Goal: Transaction & Acquisition: Purchase product/service

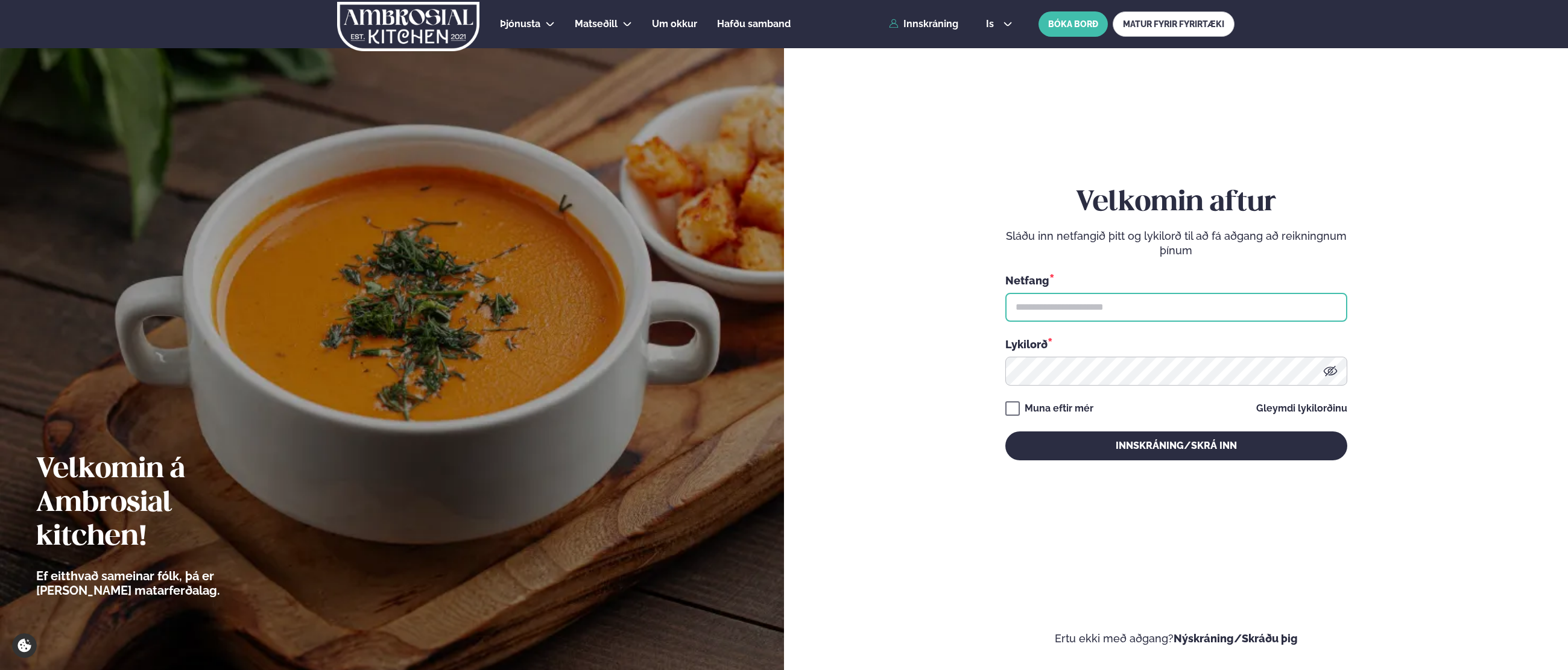
click at [1053, 314] on input "text" at bounding box center [1176, 307] width 342 height 29
click at [1177, 307] on input "**********" at bounding box center [1176, 307] width 342 height 29
type input "**********"
click at [1005, 431] on button "Innskráning/Skrá inn" at bounding box center [1176, 445] width 342 height 29
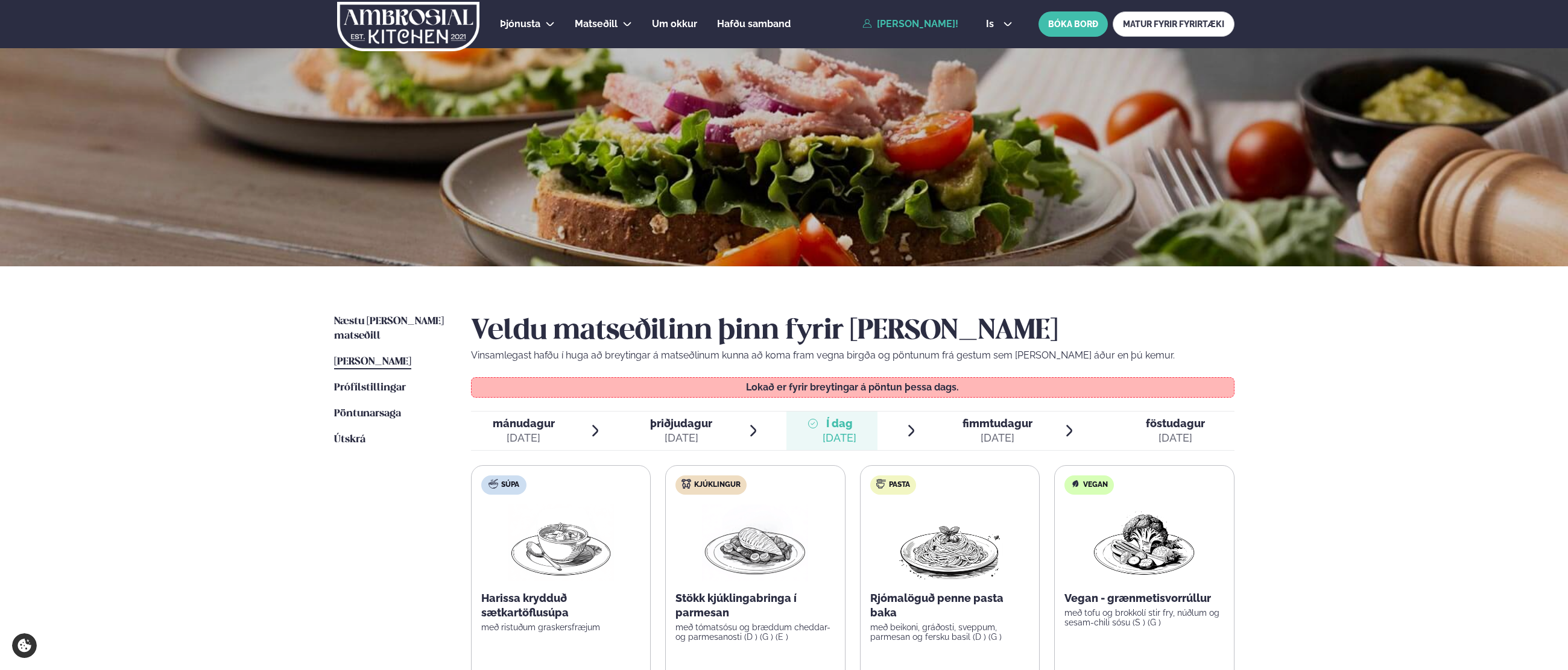
click at [366, 308] on div "Næstu [PERSON_NAME] matseðill Næsta vika [PERSON_NAME] matseðill [PERSON_NAME] …" at bounding box center [784, 537] width 973 height 541
click at [364, 319] on span "Næstu [PERSON_NAME] matseðill" at bounding box center [389, 328] width 109 height 25
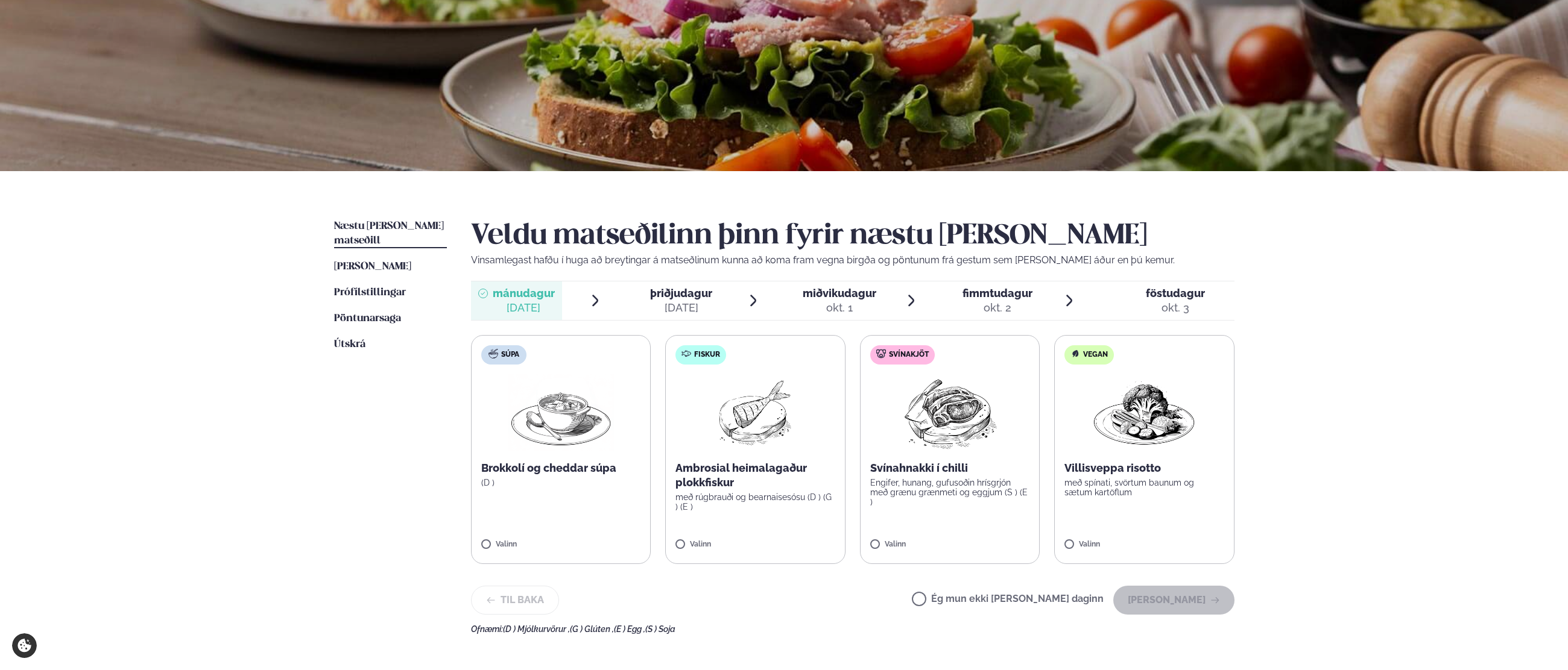
scroll to position [103, 0]
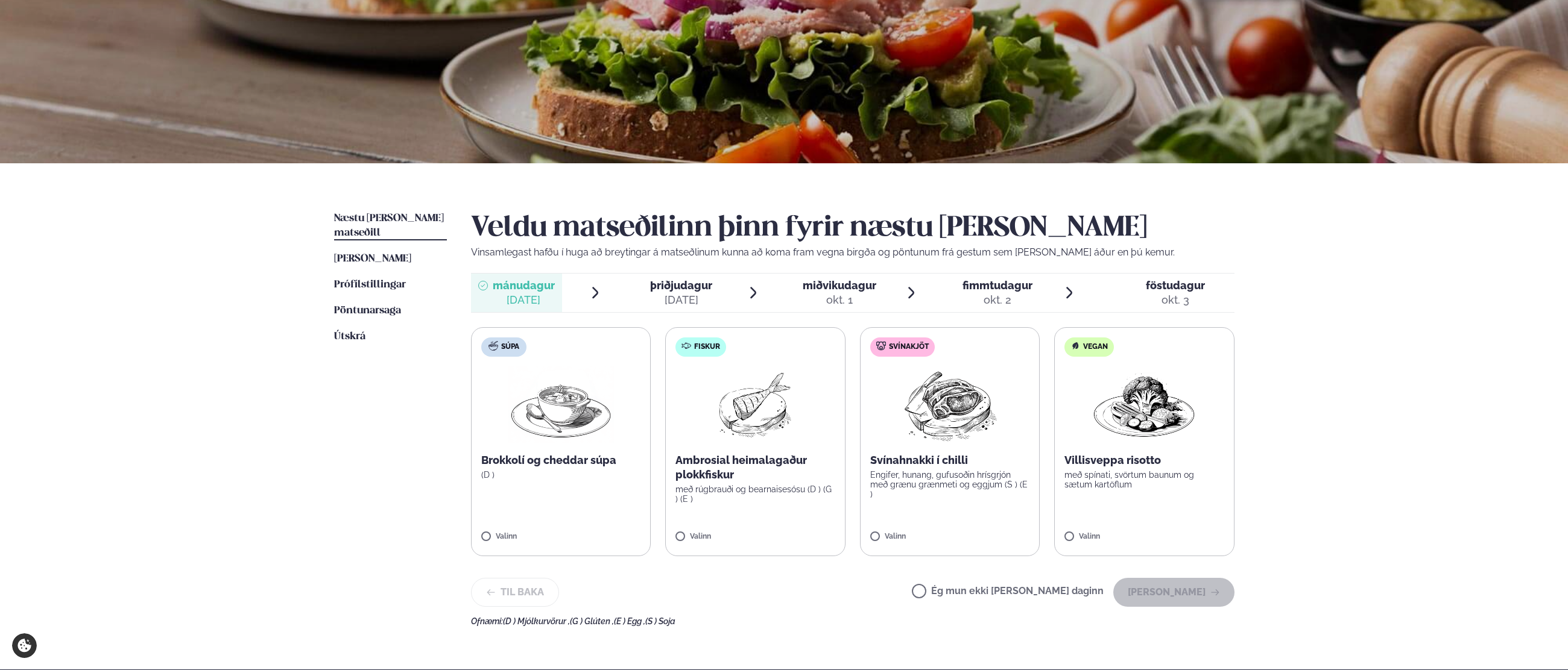
click at [686, 288] on span "þriðjudagur" at bounding box center [681, 285] width 62 height 13
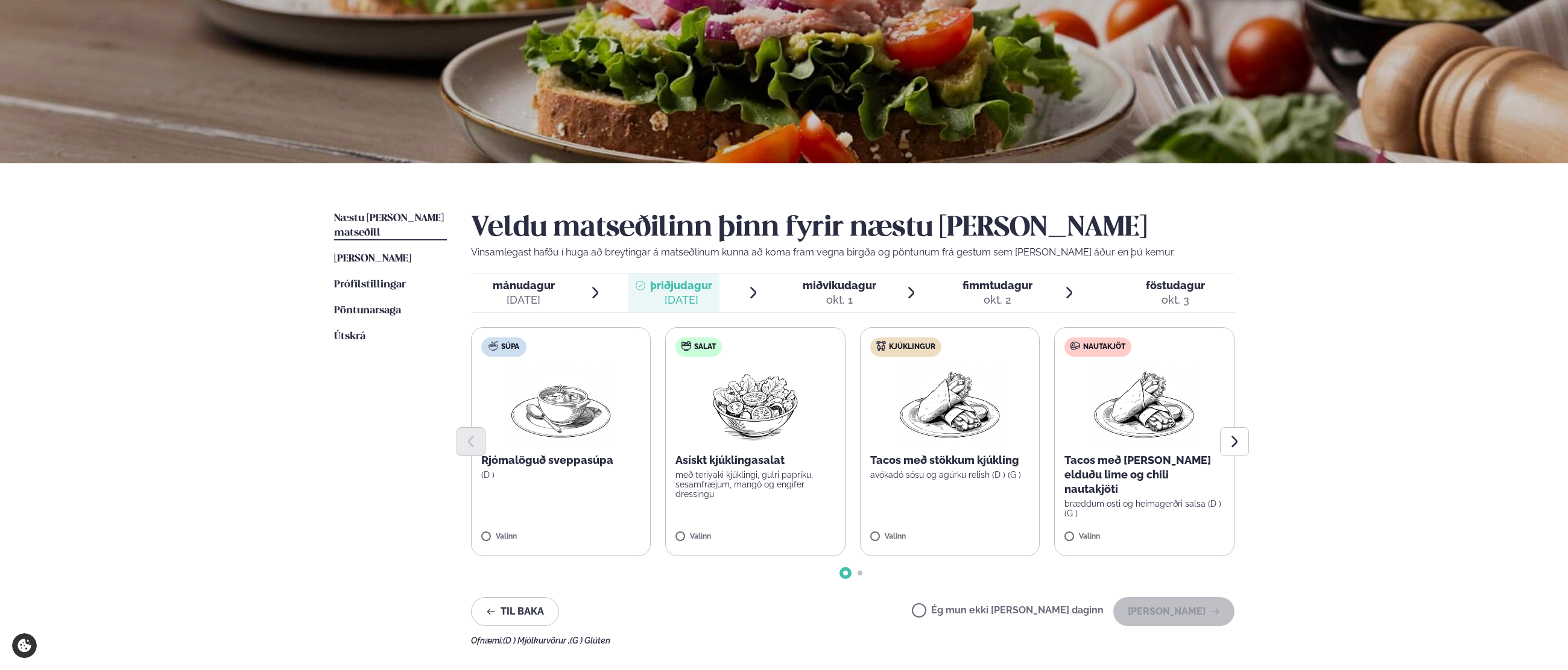
click at [602, 467] on p "Rjómalöguð sveppasúpa" at bounding box center [562, 460] width 160 height 15
click at [1187, 605] on button "[PERSON_NAME]" at bounding box center [1174, 611] width 121 height 29
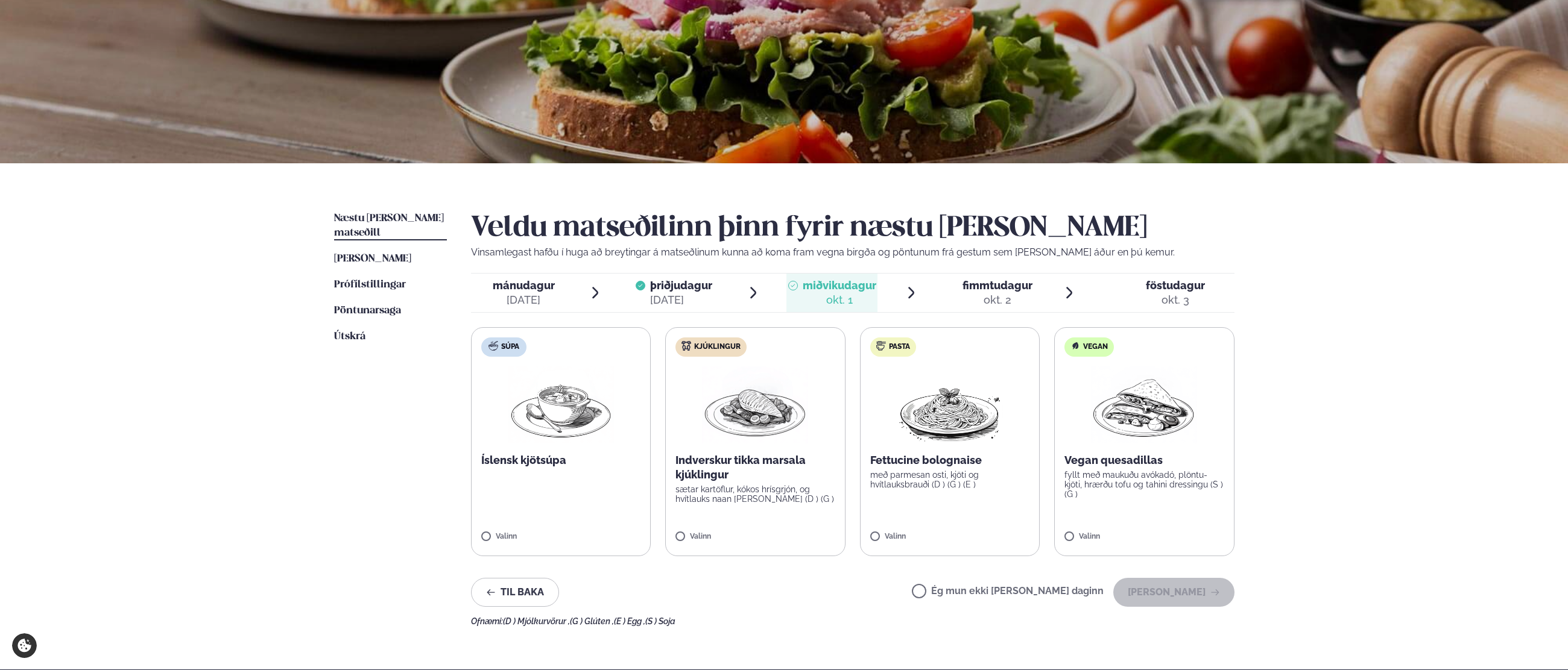
click at [768, 515] on label "Kjúklingur Indverskur tikka marsala kjúklingur sætar kartöflur, kókos hrísgrjón…" at bounding box center [756, 442] width 181 height 229
click at [708, 381] on img at bounding box center [755, 405] width 106 height 77
click at [1216, 591] on icon "button" at bounding box center [1215, 592] width 10 height 10
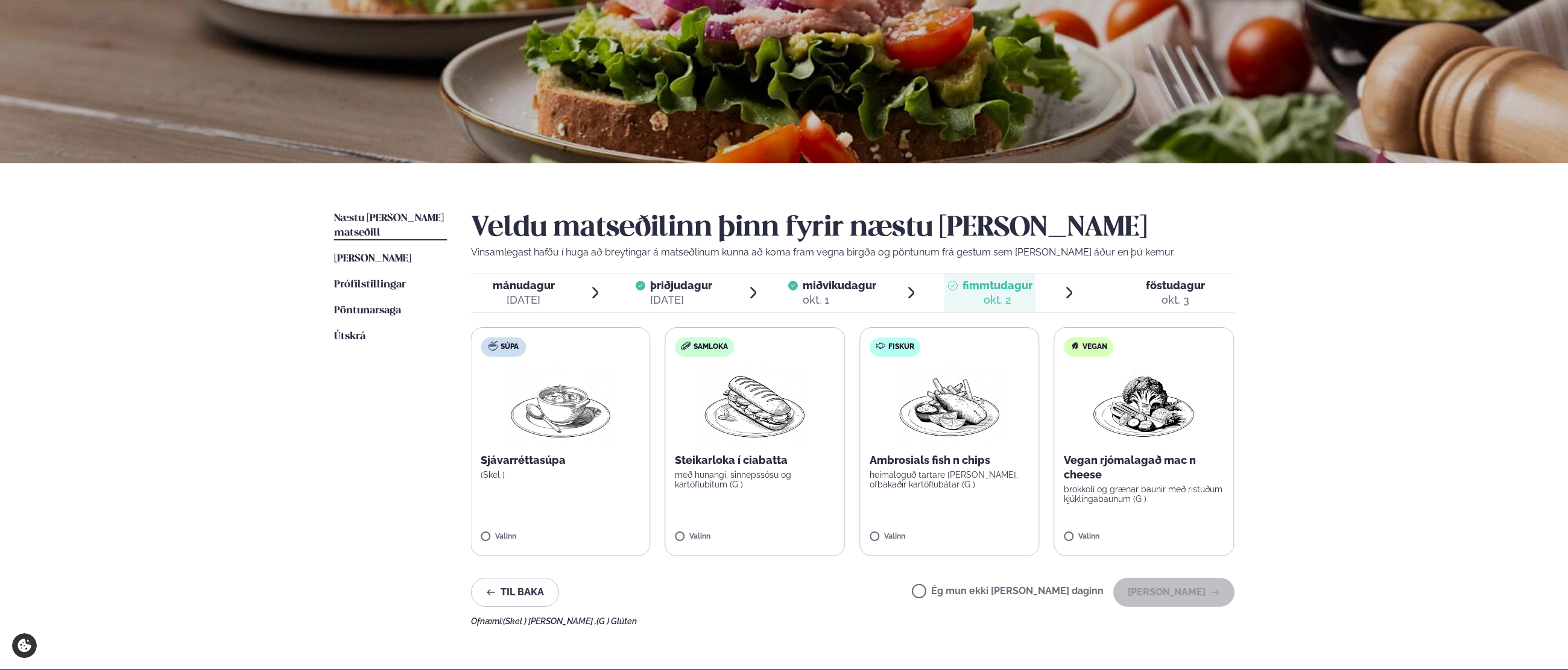
click at [953, 520] on label "Fiskur Ambrosials fish n chips heimalöguð tartare [PERSON_NAME], ofbakaðir kart…" at bounding box center [950, 442] width 181 height 229
click at [893, 544] on div "Valinn" at bounding box center [950, 539] width 160 height 13
click at [928, 367] on img at bounding box center [950, 405] width 106 height 77
click at [1162, 297] on div "okt. 3" at bounding box center [1176, 300] width 59 height 15
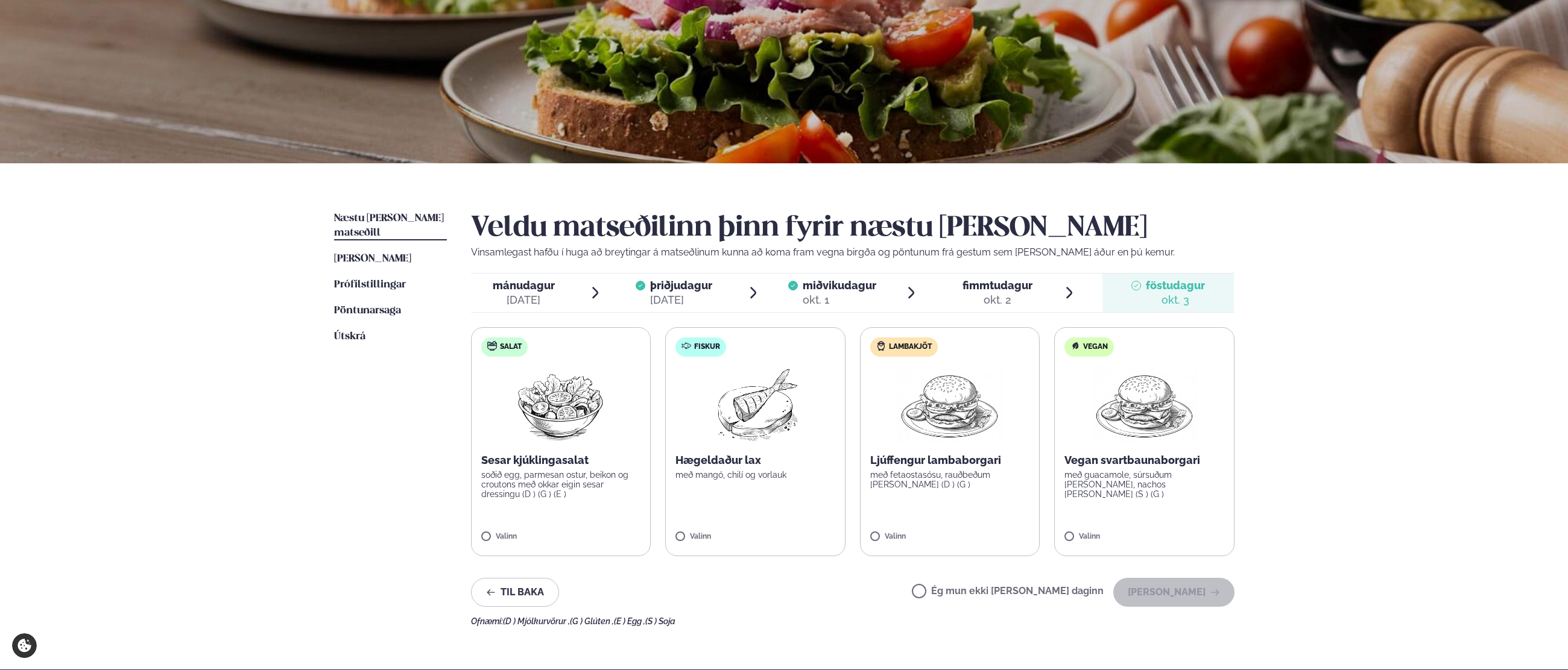
click at [693, 543] on div "Valinn" at bounding box center [756, 539] width 160 height 13
click at [729, 525] on div at bounding box center [720, 531] width 46 height 24
drag, startPoint x: 1016, startPoint y: 590, endPoint x: 1054, endPoint y: 593, distance: 38.1
click at [1017, 590] on label "Ég mun ekki [PERSON_NAME] daginn" at bounding box center [1008, 593] width 192 height 13
click at [1203, 606] on button "[PERSON_NAME]" at bounding box center [1174, 592] width 121 height 29
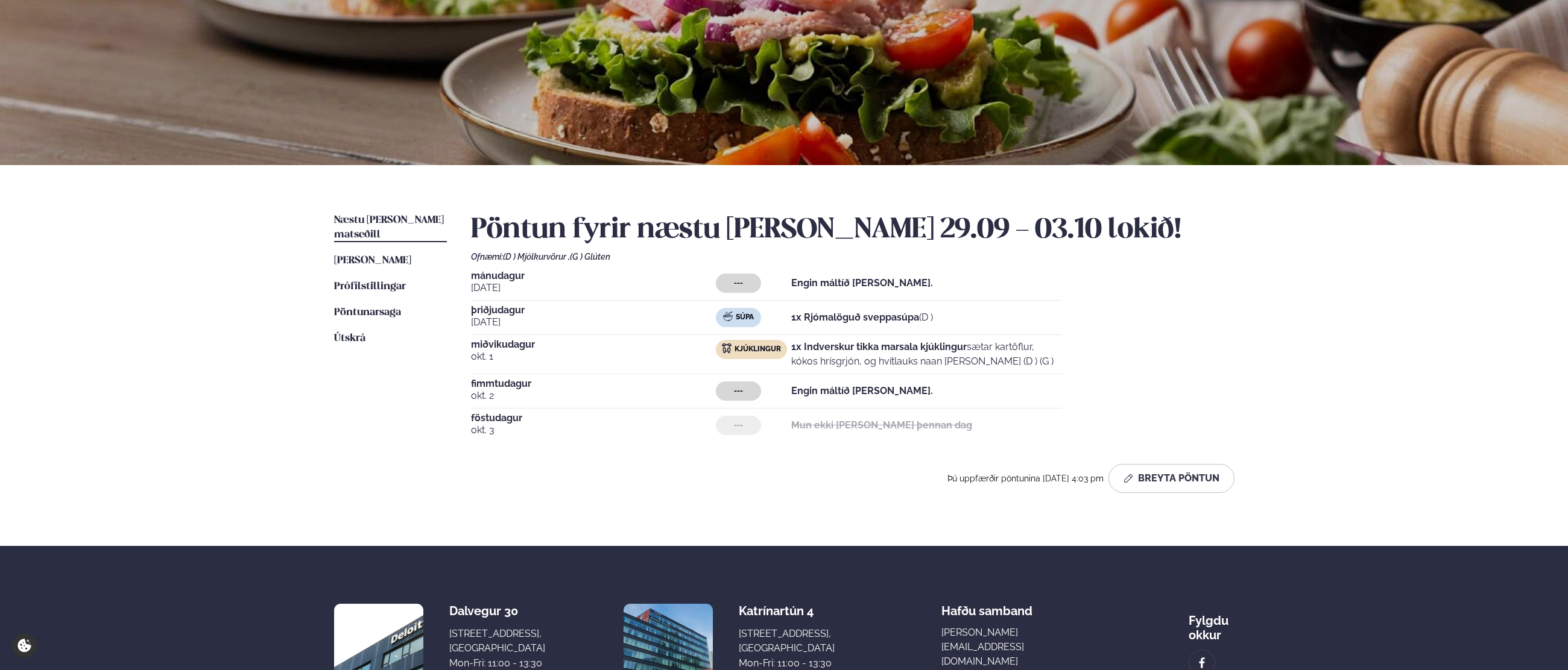
scroll to position [102, 0]
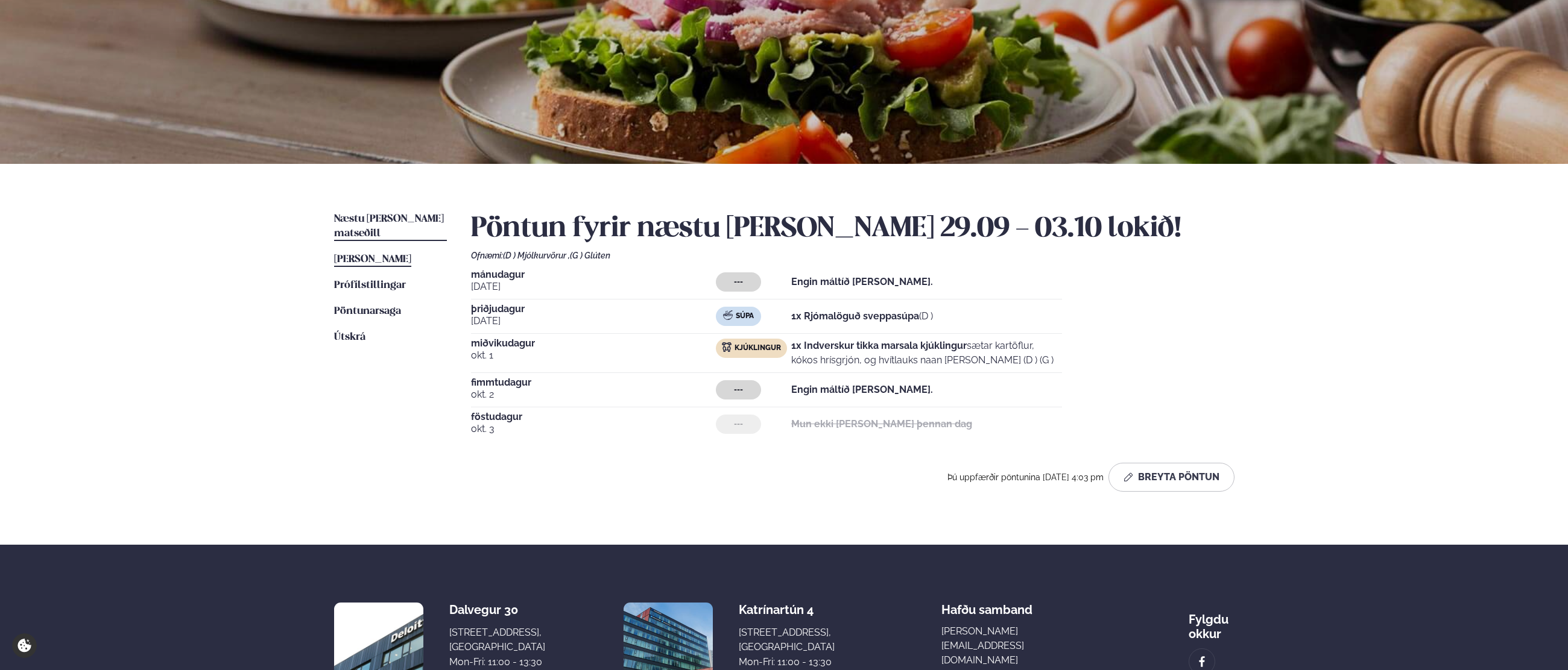
click at [356, 254] on span "[PERSON_NAME]" at bounding box center [373, 259] width 77 height 10
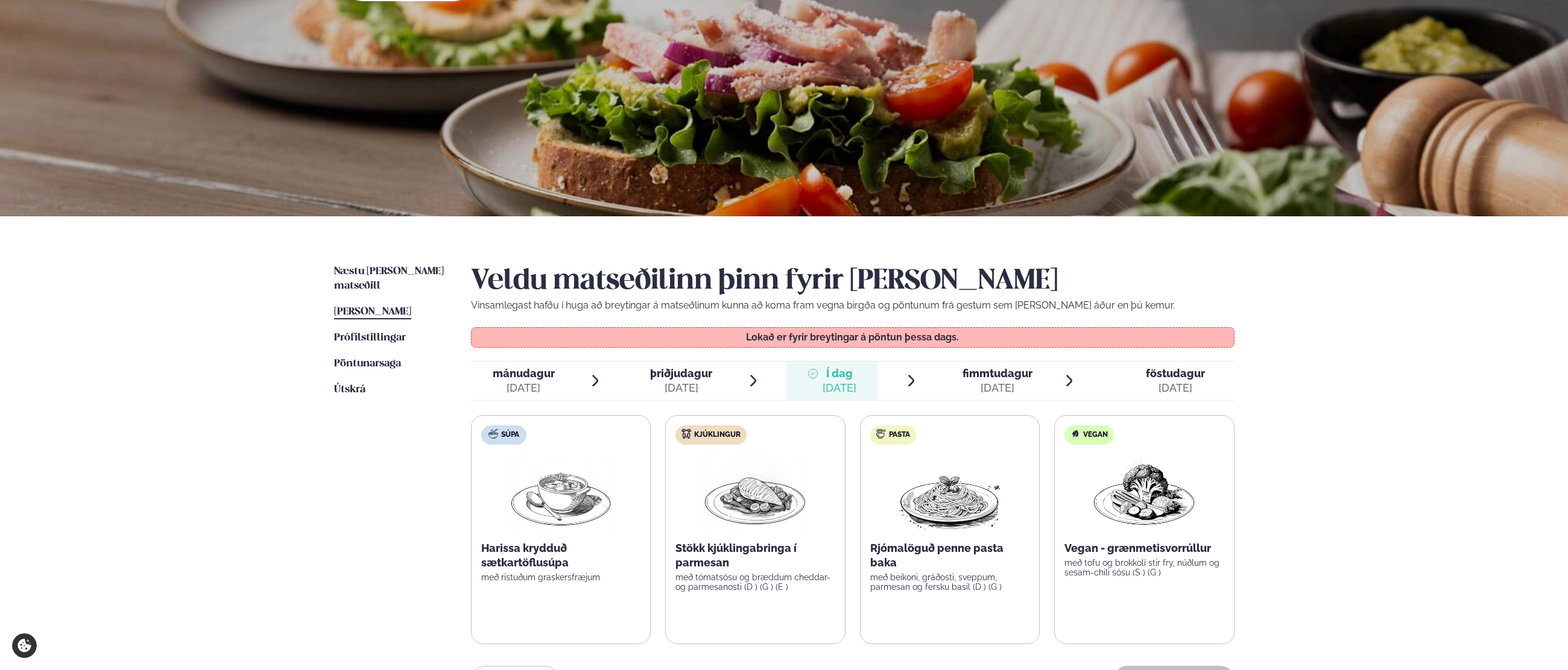
scroll to position [145, 0]
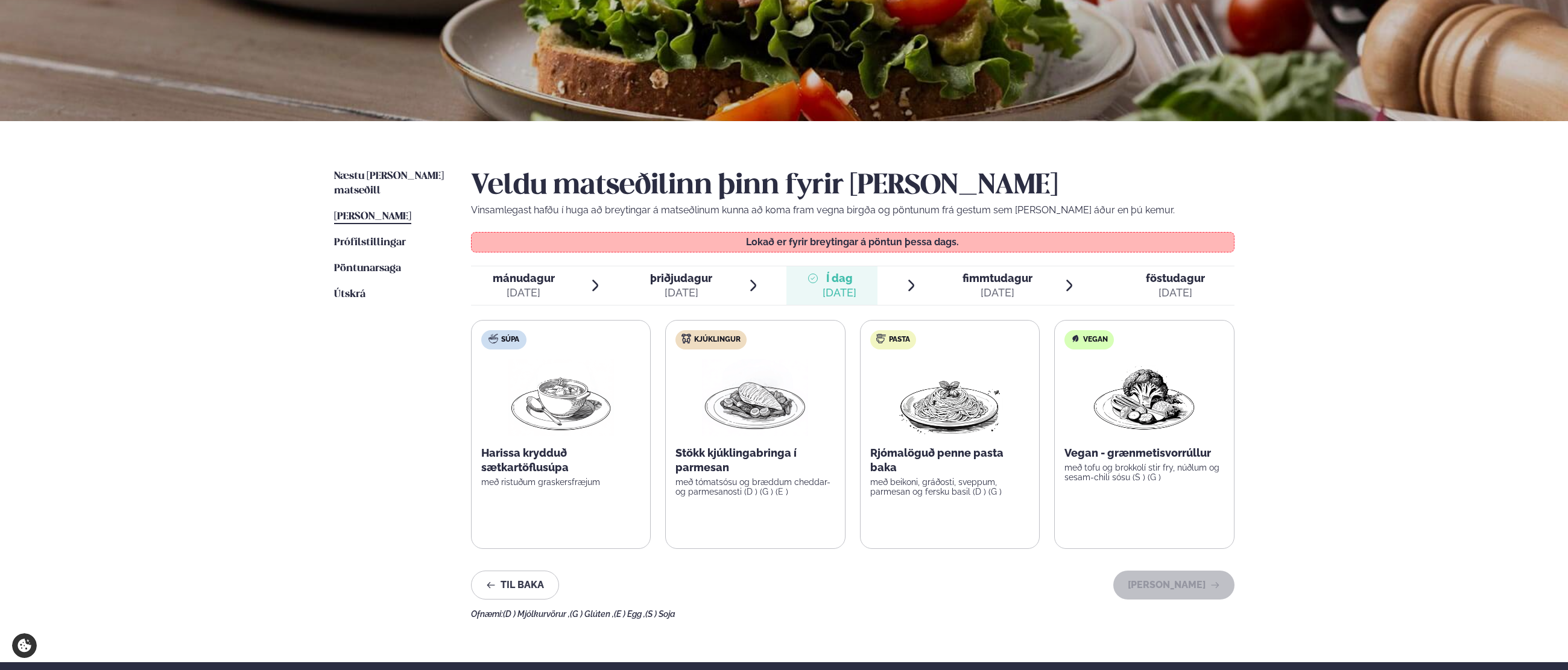
click at [1003, 283] on span "fimmtudagur" at bounding box center [997, 278] width 70 height 13
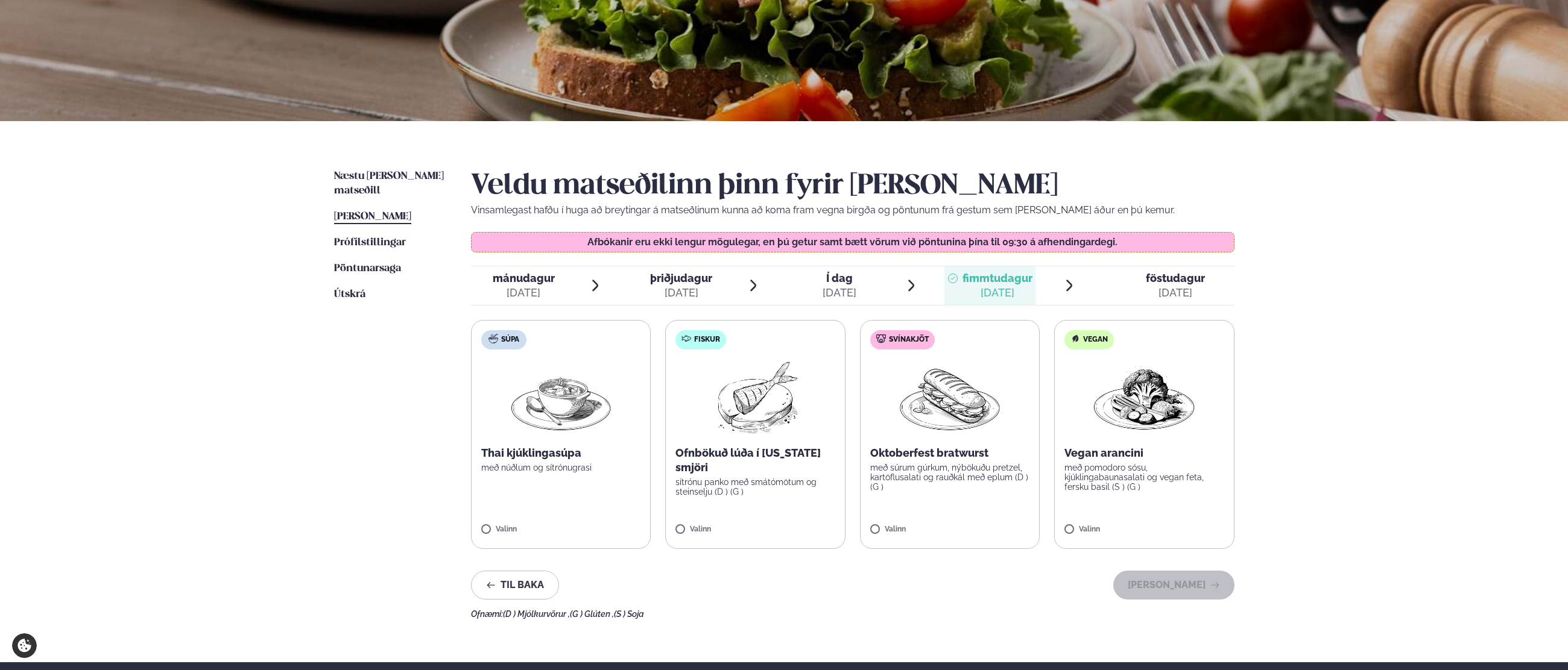
click at [1164, 296] on div "[DATE]" at bounding box center [1176, 292] width 59 height 15
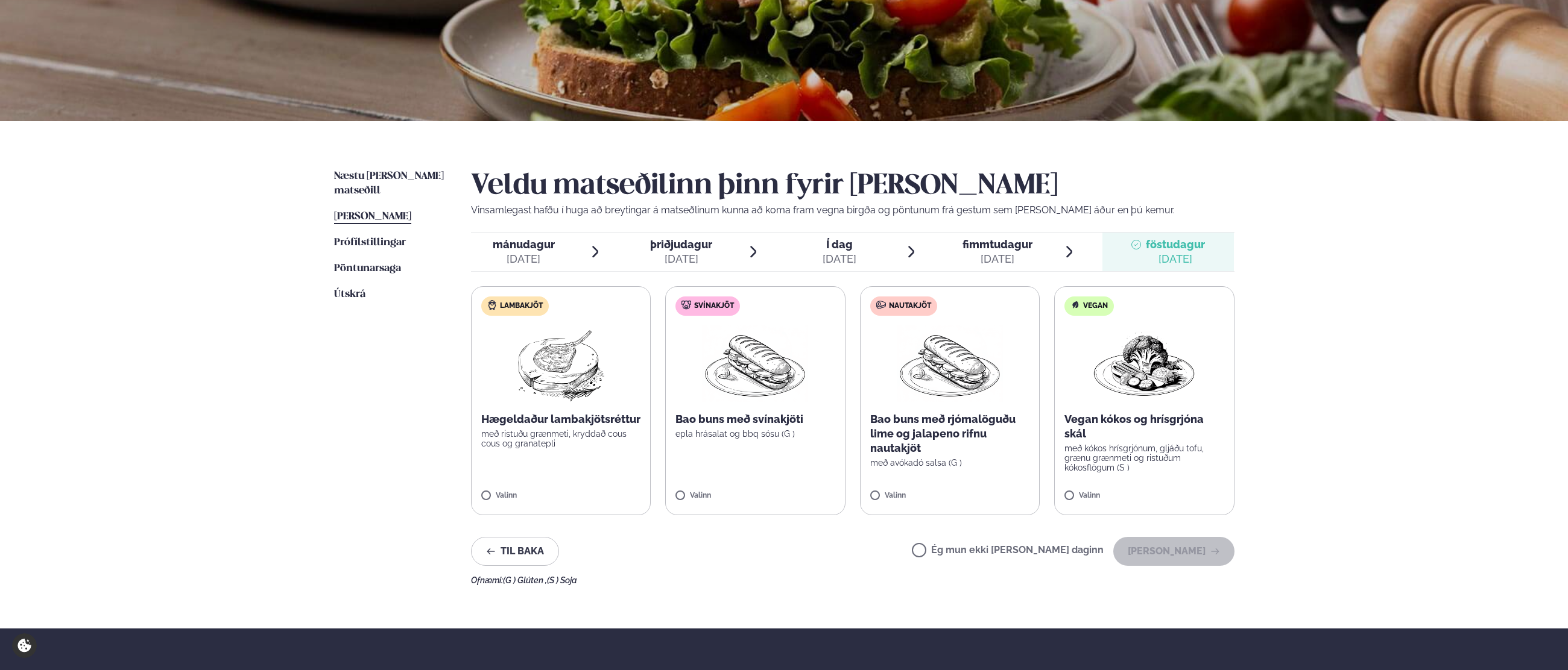
click at [1014, 253] on div "[DATE]" at bounding box center [997, 259] width 70 height 15
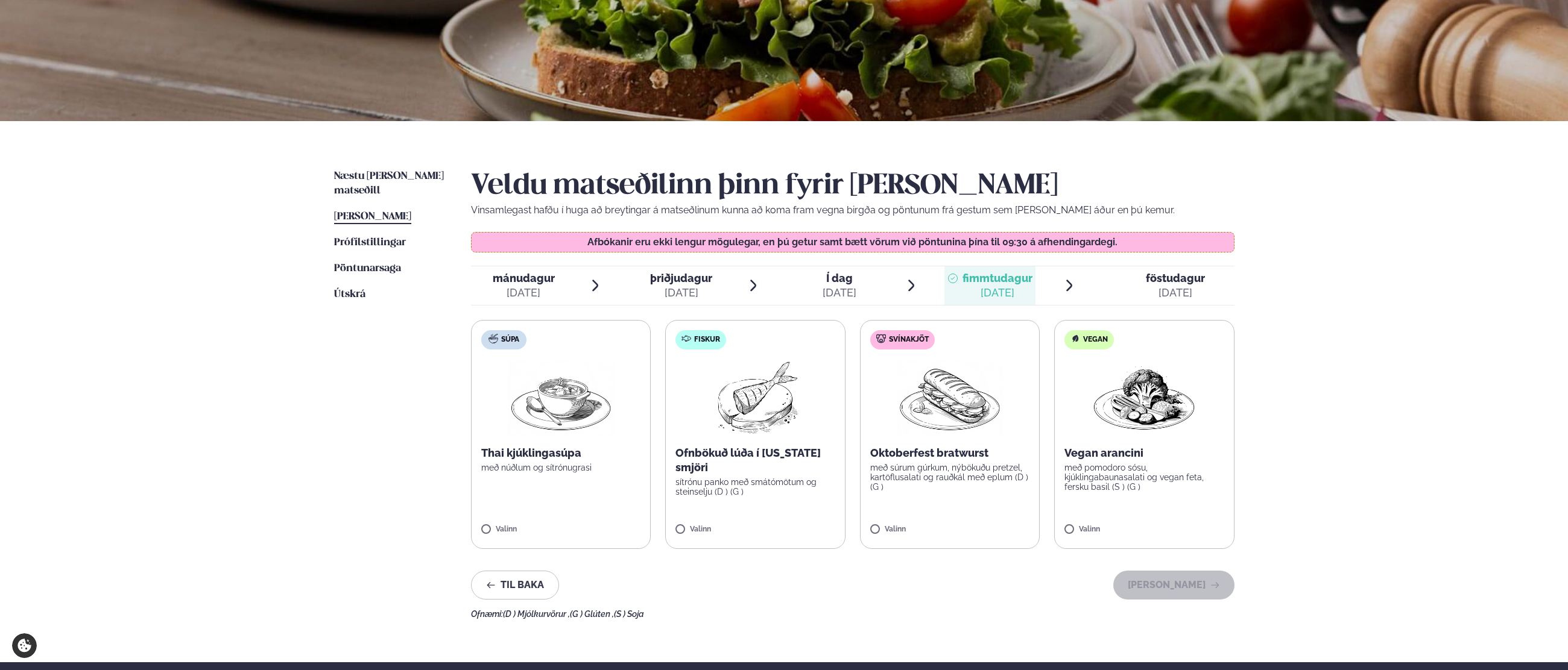
click at [852, 279] on span "Í dag" at bounding box center [839, 278] width 34 height 15
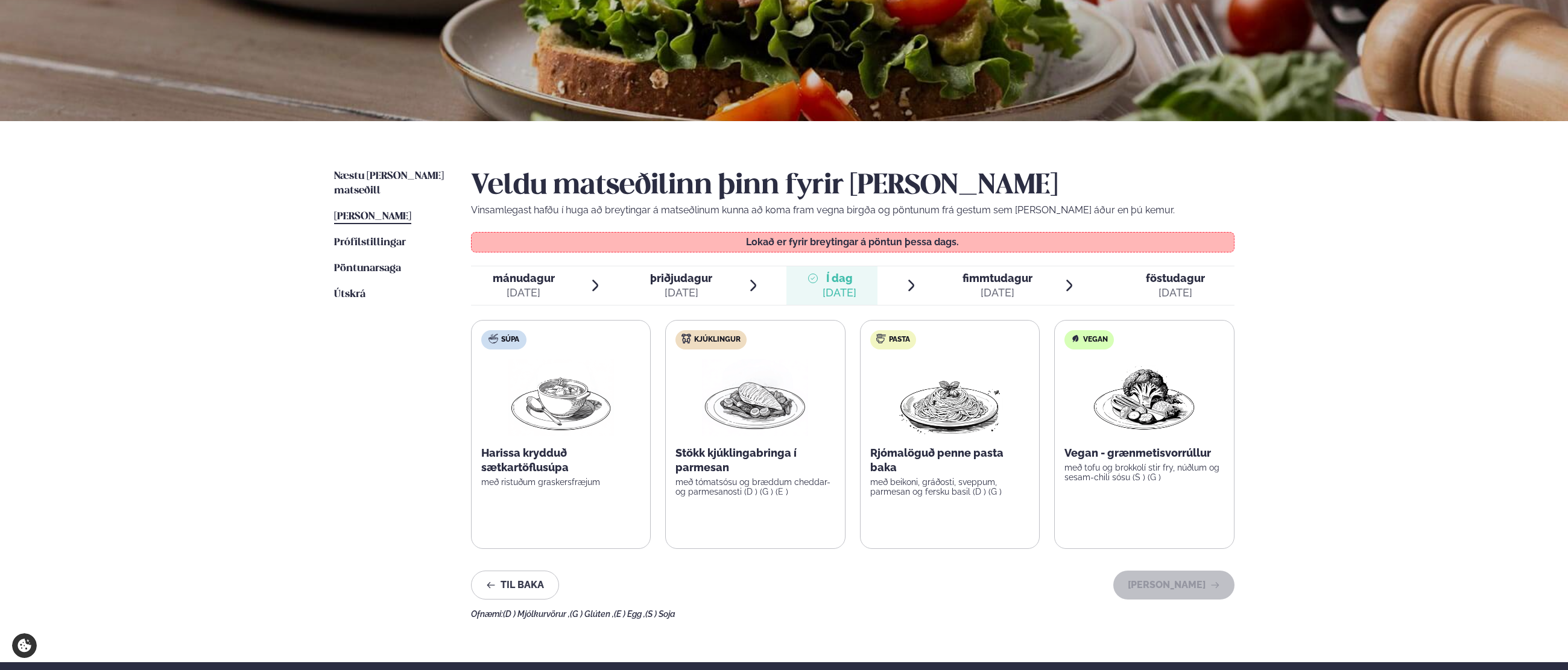
drag, startPoint x: 688, startPoint y: 293, endPoint x: 698, endPoint y: 310, distance: 19.7
click at [688, 293] on div "[DATE]" at bounding box center [681, 292] width 62 height 15
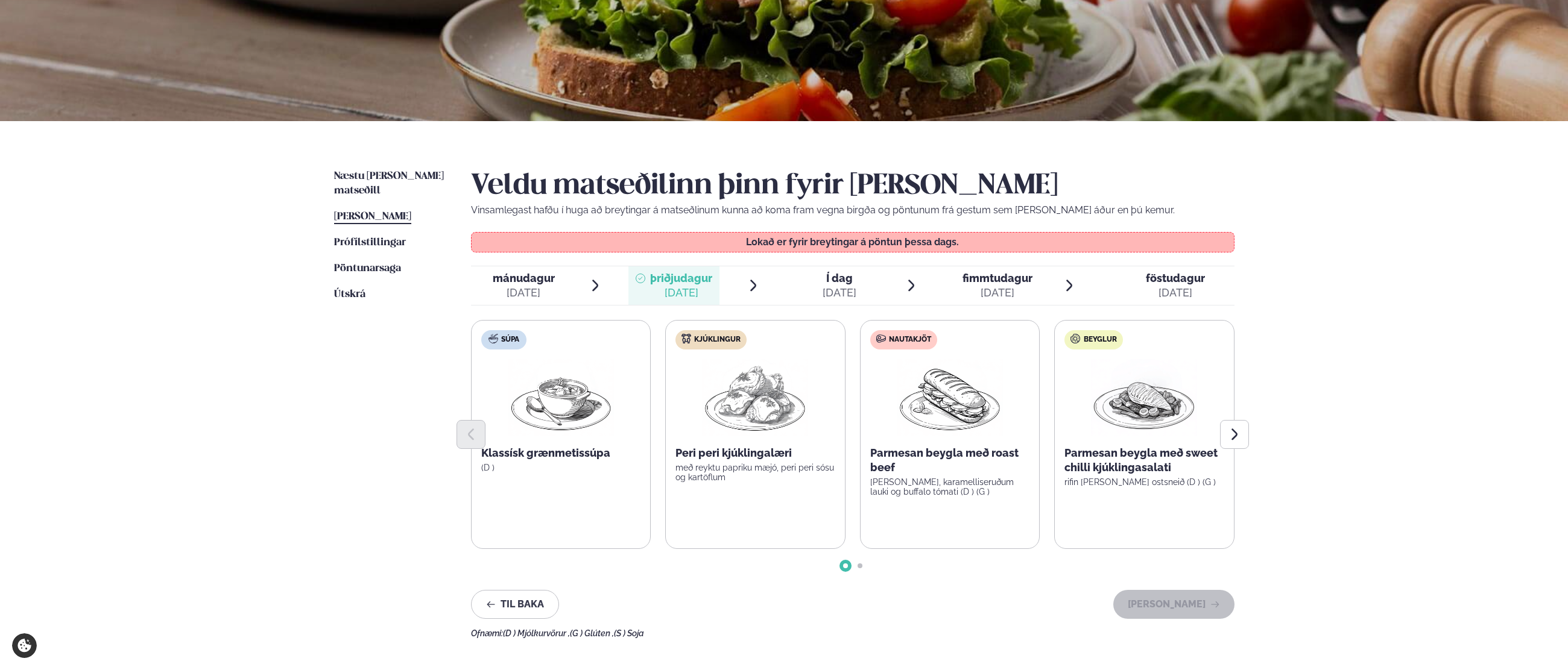
click at [540, 296] on div "[DATE]" at bounding box center [523, 292] width 62 height 15
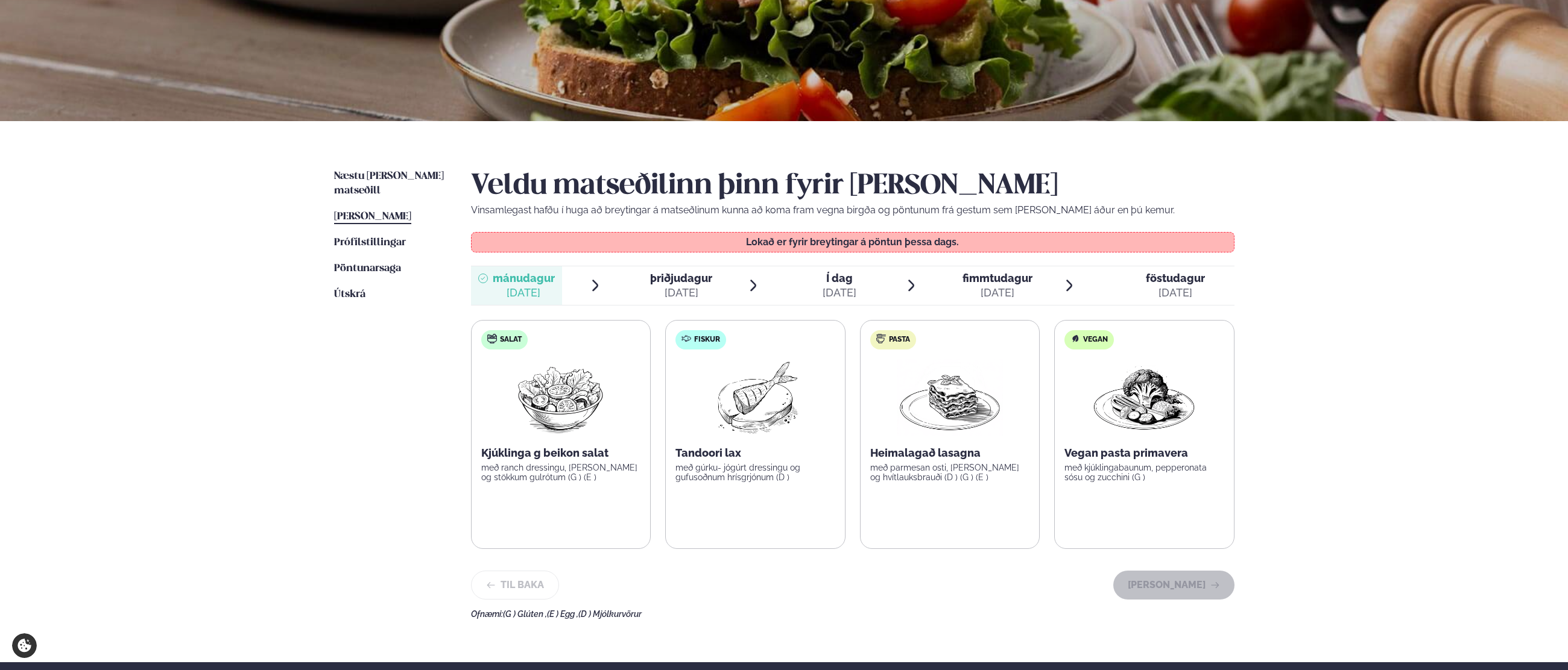
click at [812, 285] on div at bounding box center [812, 285] width 10 height 29
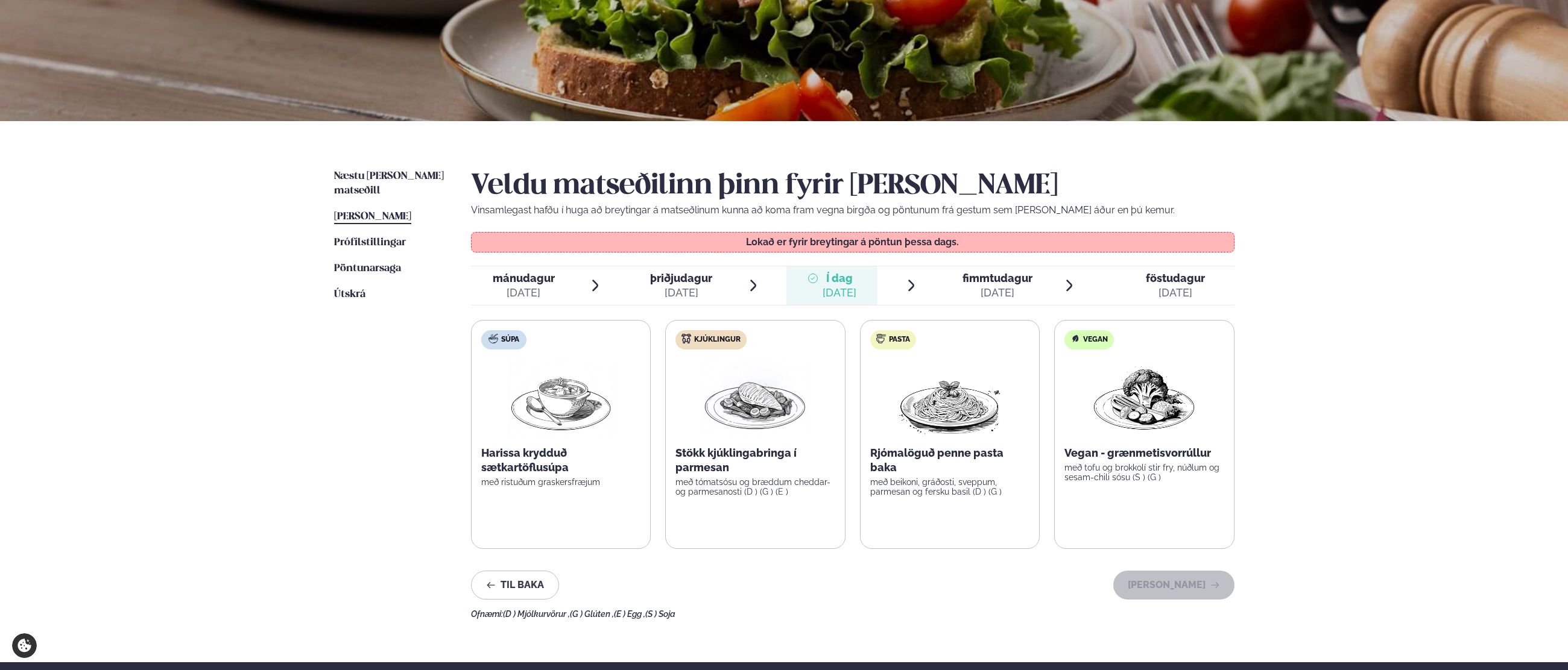
click at [1019, 278] on span "fimmtudagur" at bounding box center [997, 278] width 70 height 13
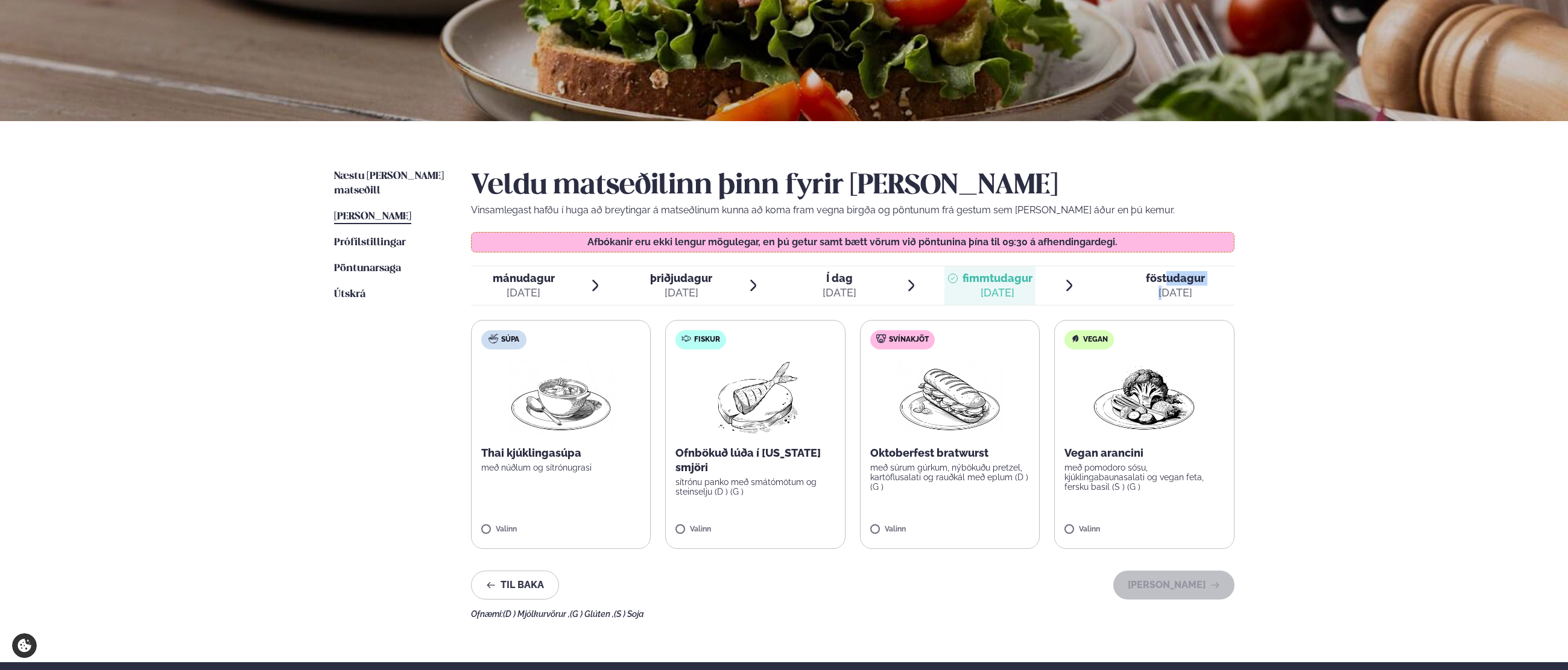
click at [1165, 285] on div "föstudagur fös. [DATE]" at bounding box center [1176, 285] width 59 height 29
